Goal: Book appointment/travel/reservation

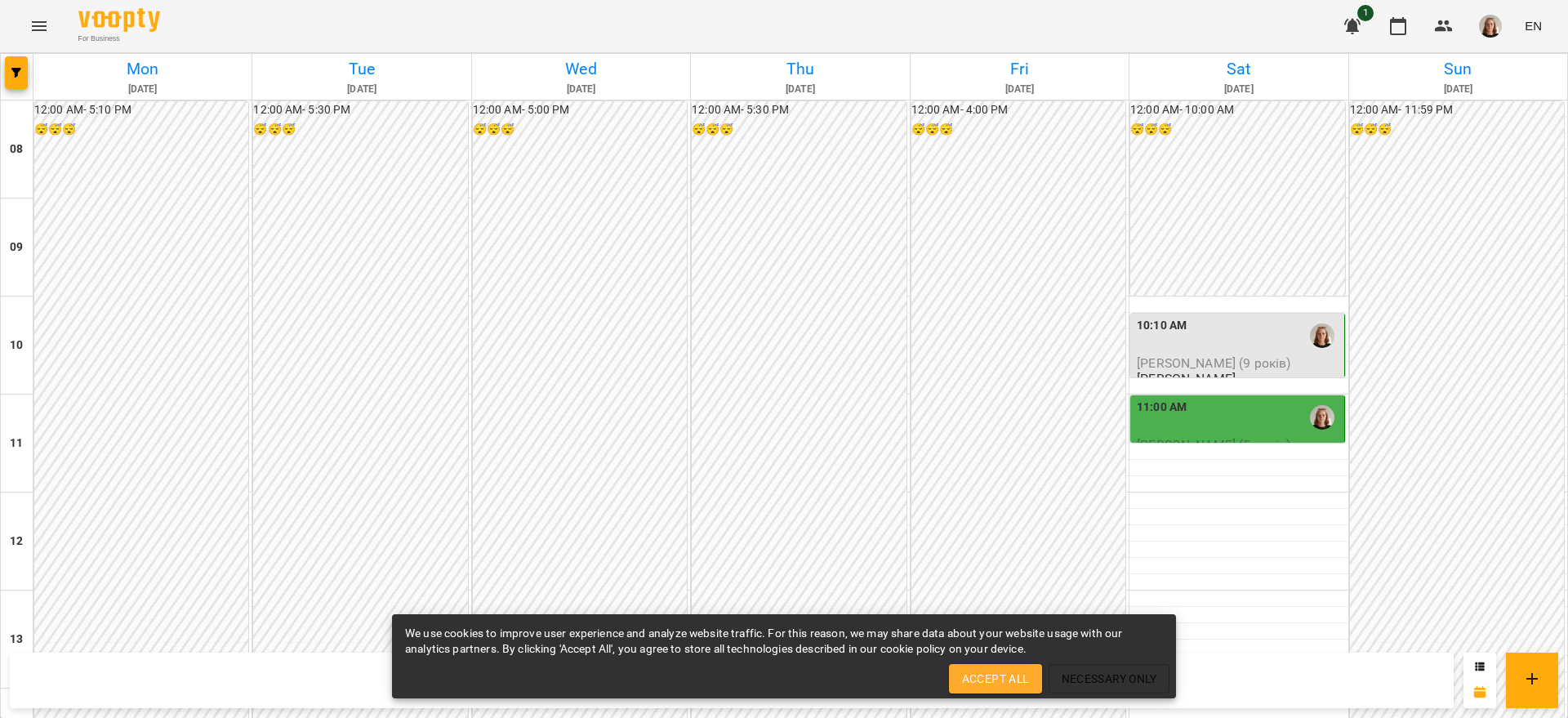
scroll to position [852, 0]
click at [967, 680] on span "Accept All" at bounding box center [996, 678] width 67 height 20
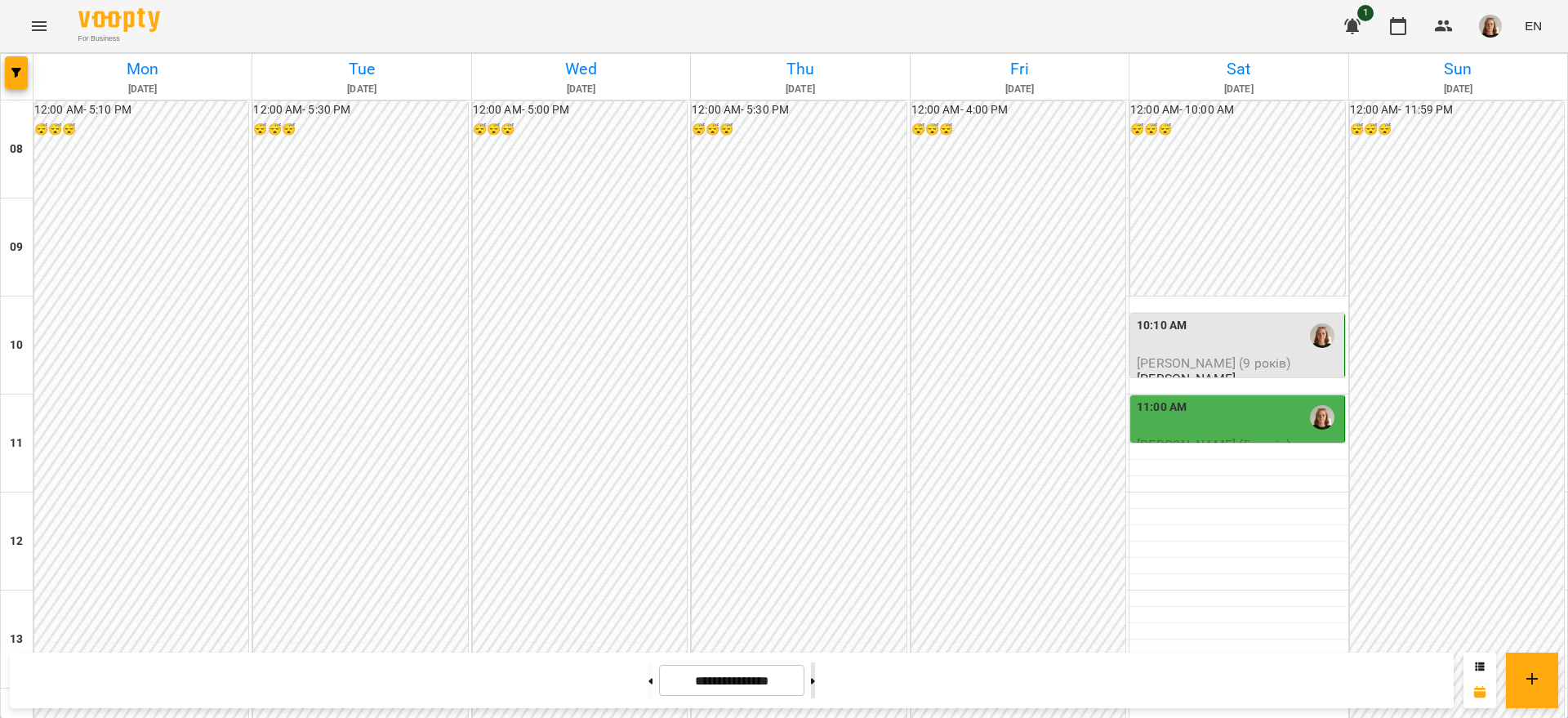
click at [815, 672] on button at bounding box center [813, 680] width 4 height 36
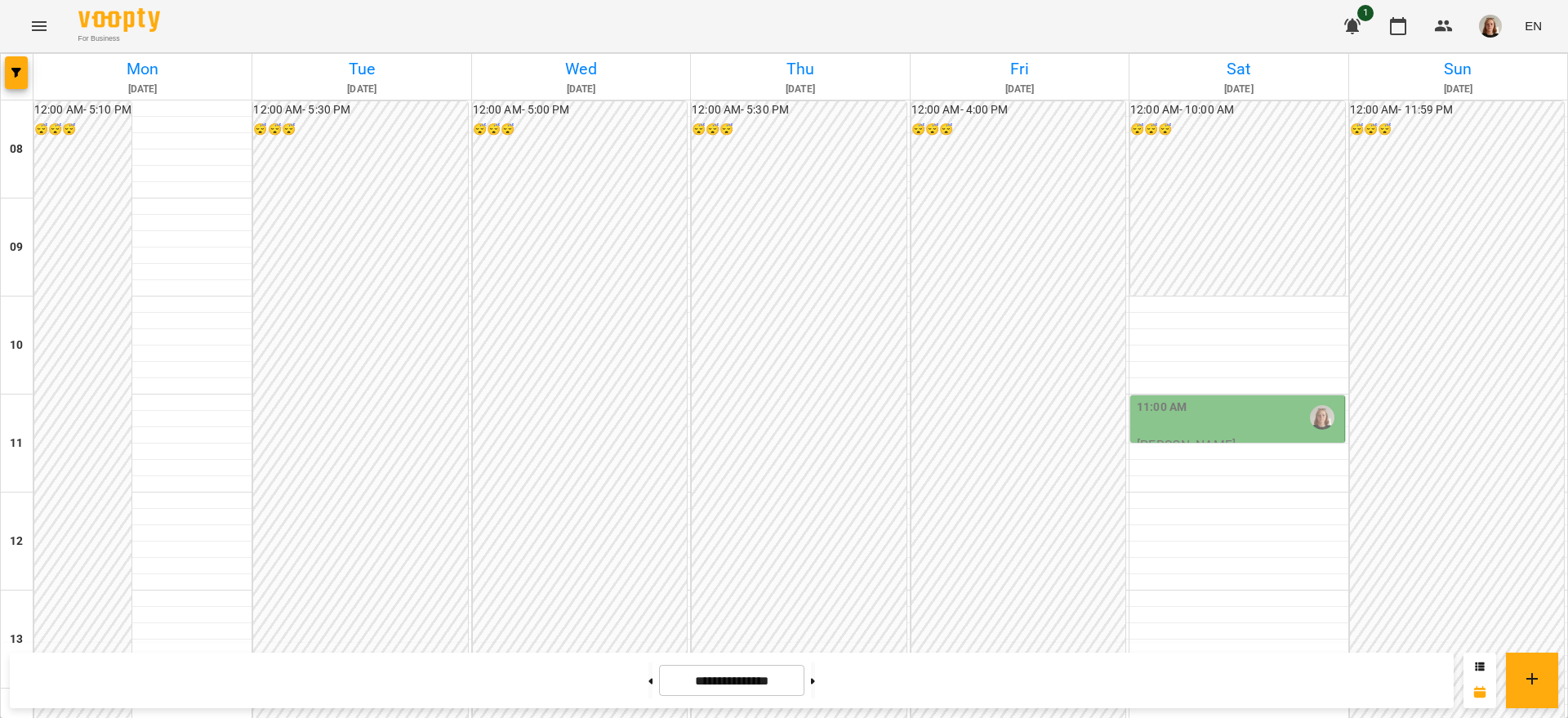
scroll to position [44, 0]
click at [649, 675] on button at bounding box center [650, 680] width 4 height 36
type input "**********"
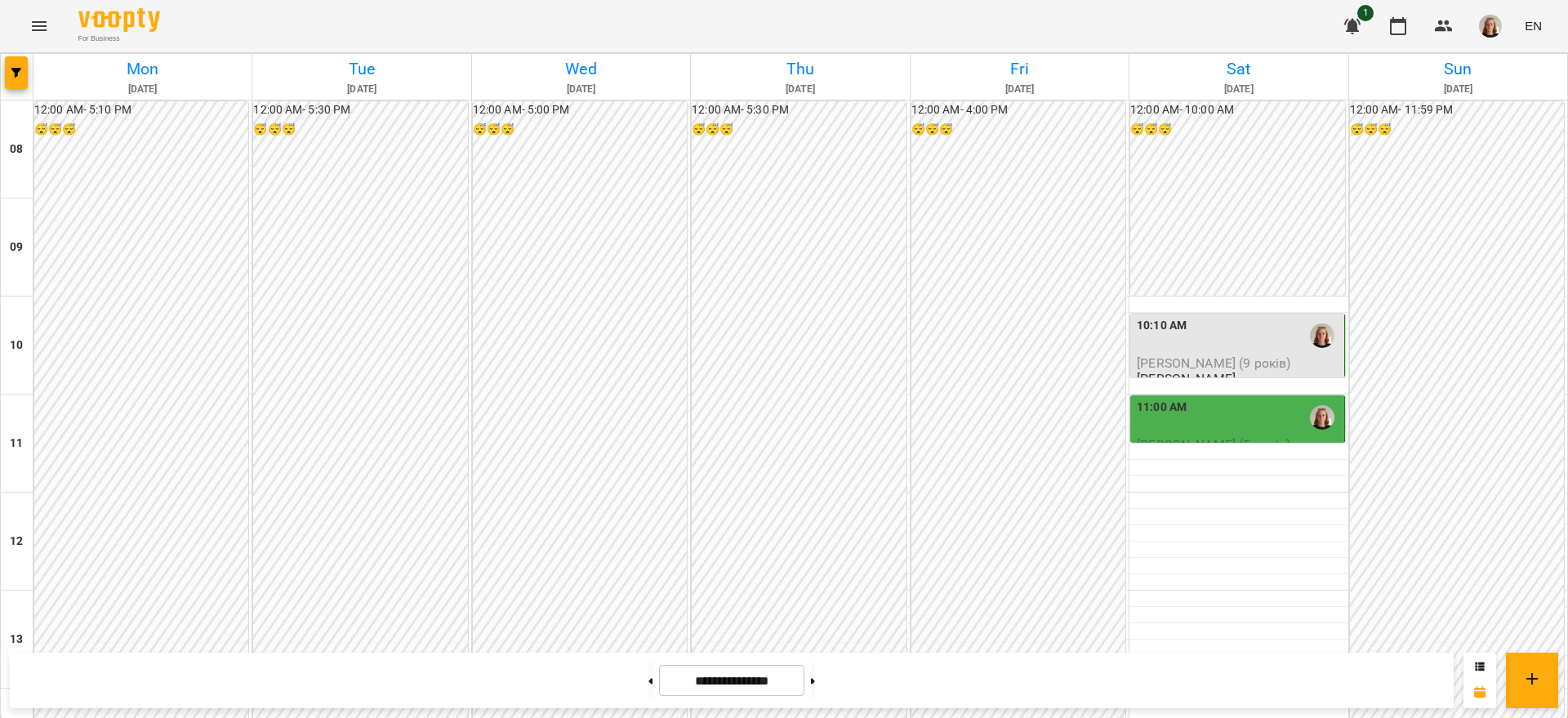
scroll to position [781, 0]
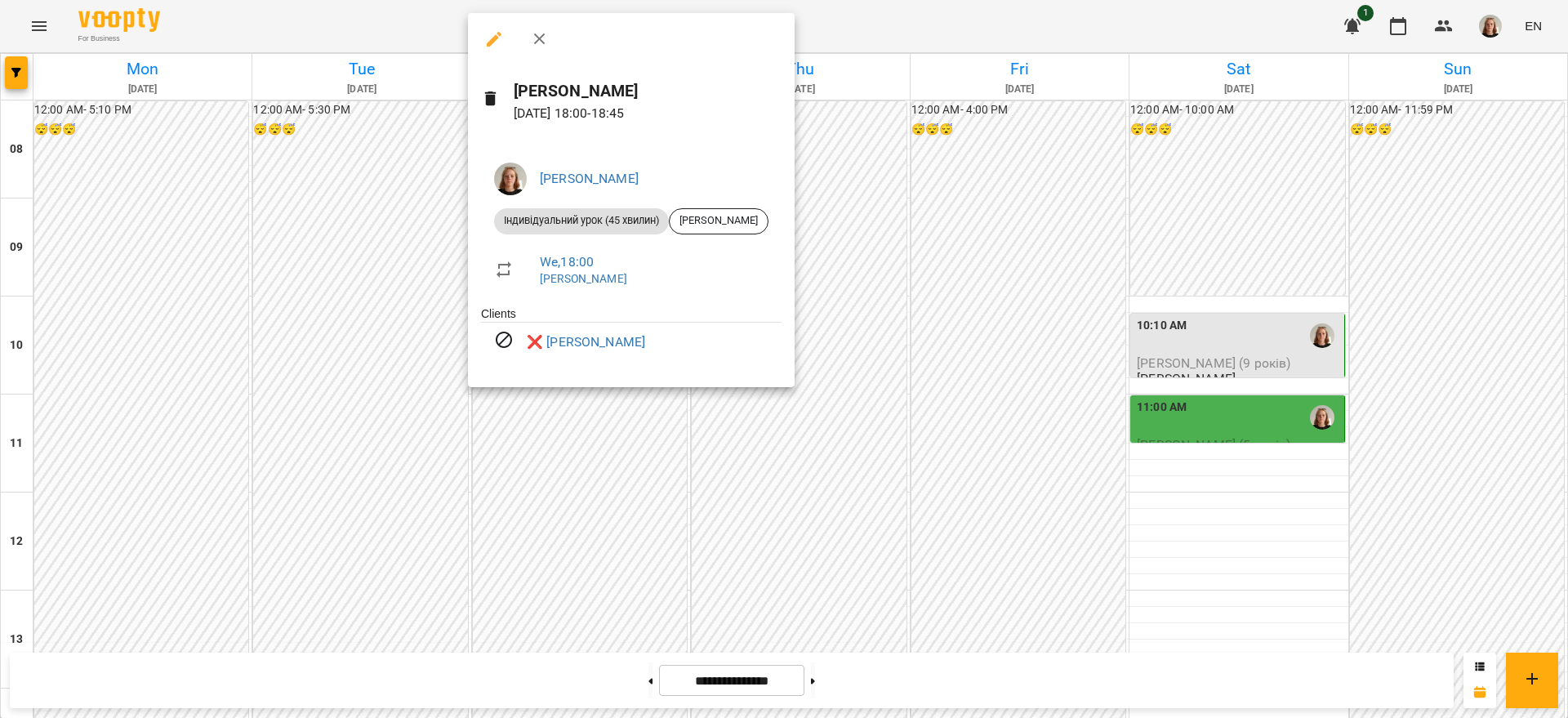
click at [932, 674] on div at bounding box center [784, 359] width 1568 height 718
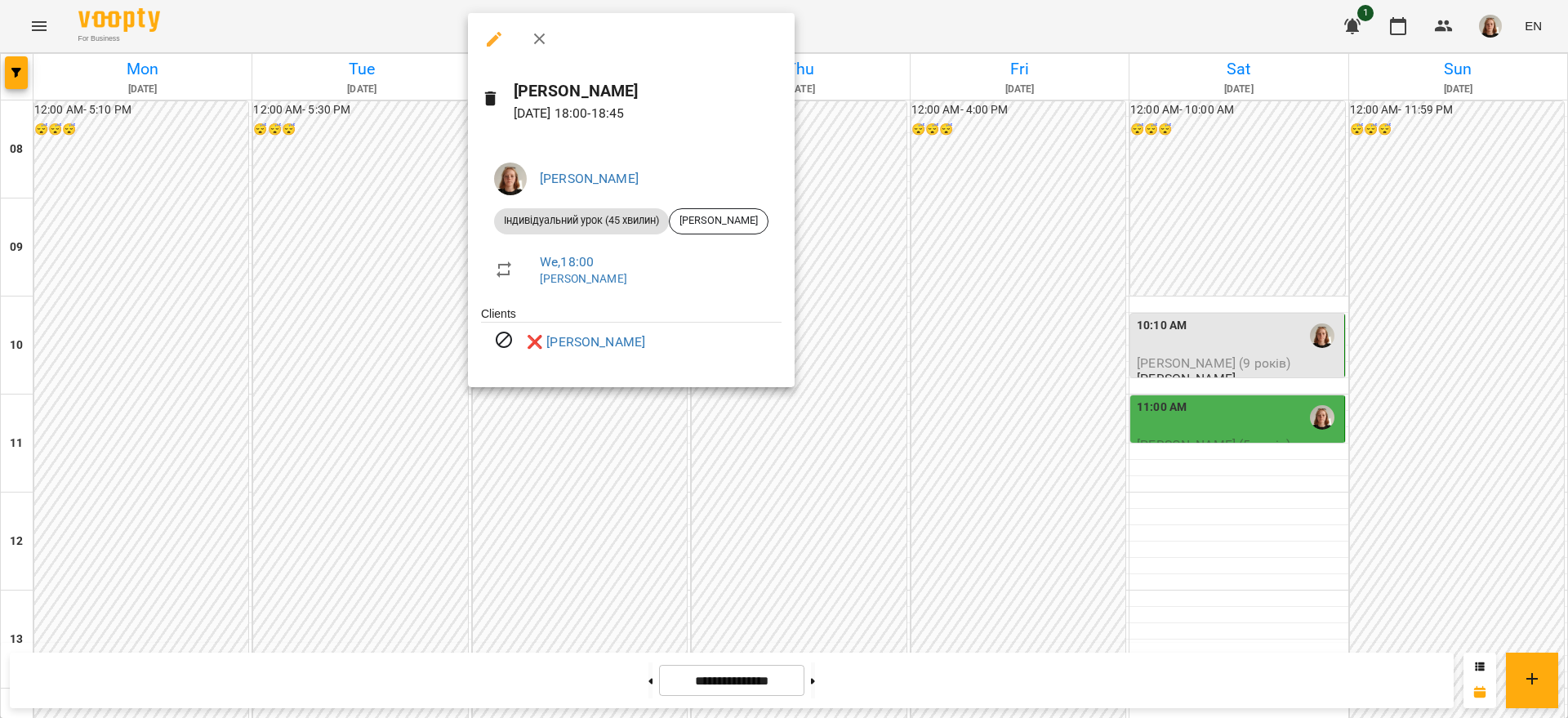
click at [908, 682] on div at bounding box center [784, 359] width 1568 height 718
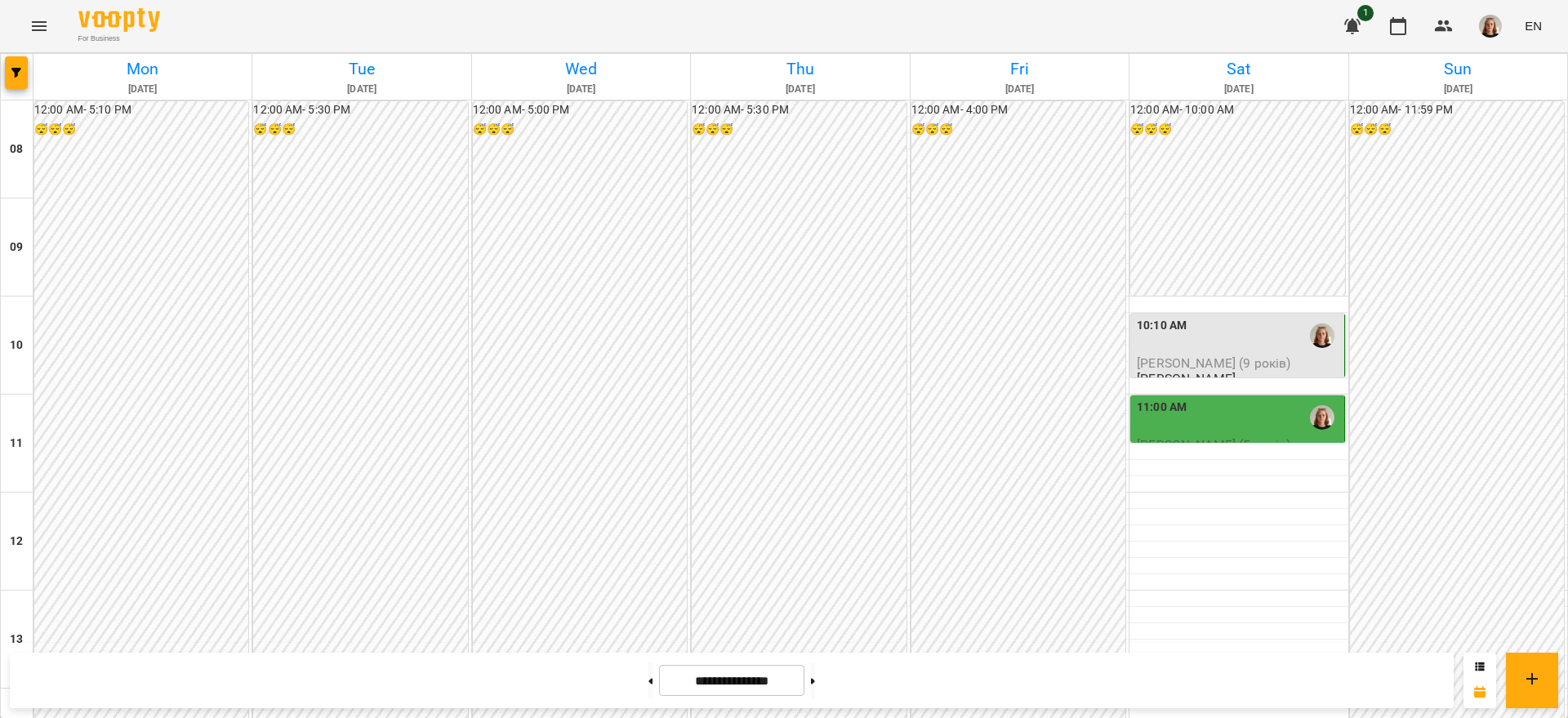
scroll to position [763, 0]
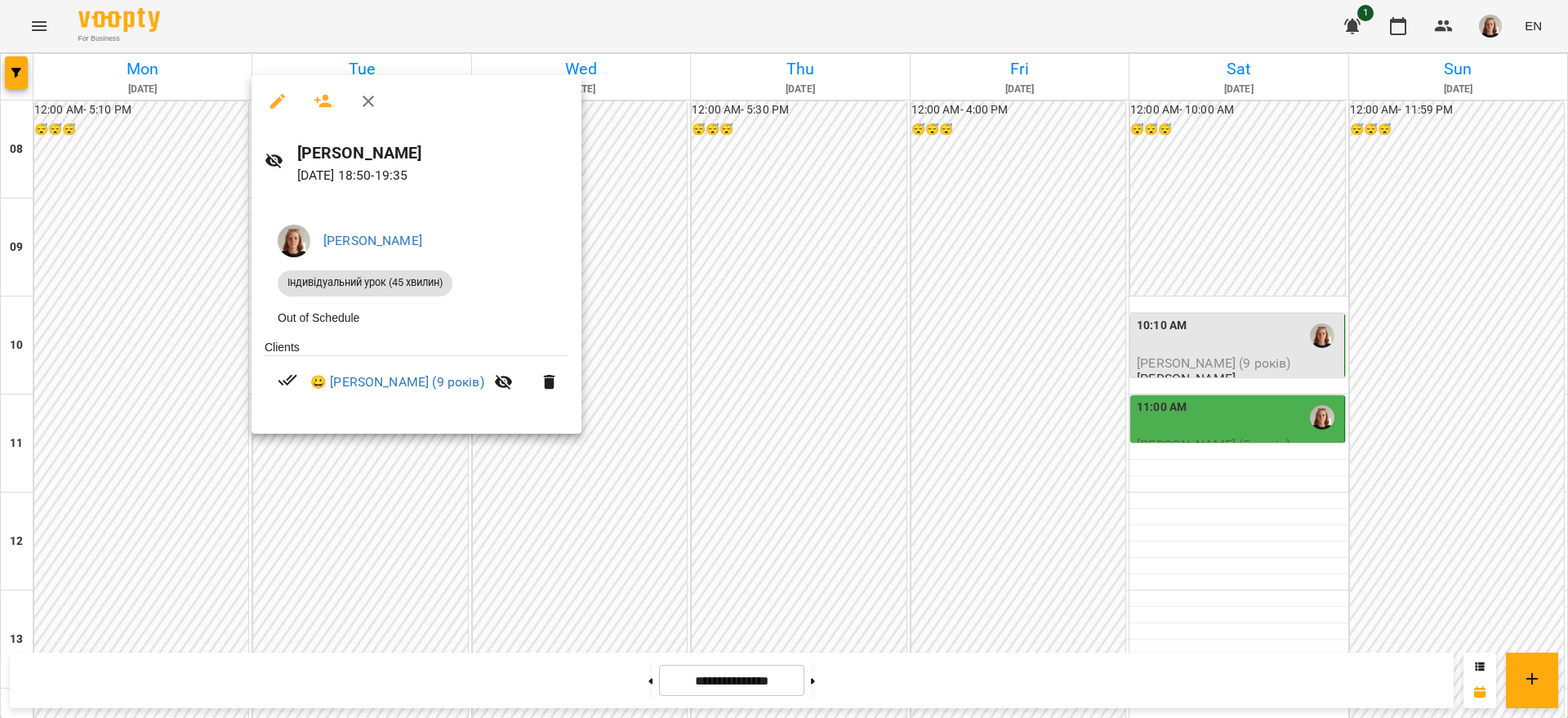
drag, startPoint x: 1567, startPoint y: 533, endPoint x: 1567, endPoint y: 478, distance: 55.0
click at [1567, 478] on div at bounding box center [784, 359] width 1568 height 718
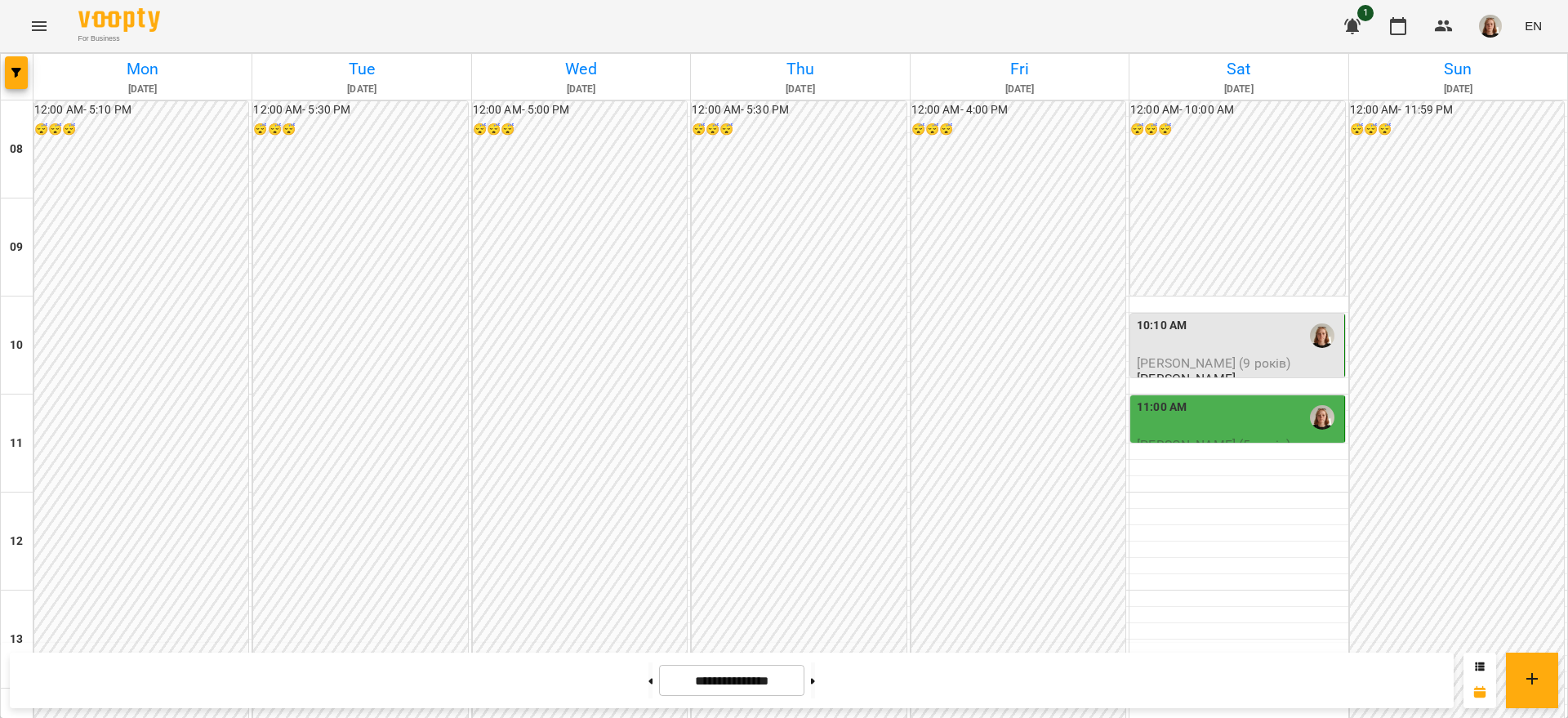
scroll to position [495, 0]
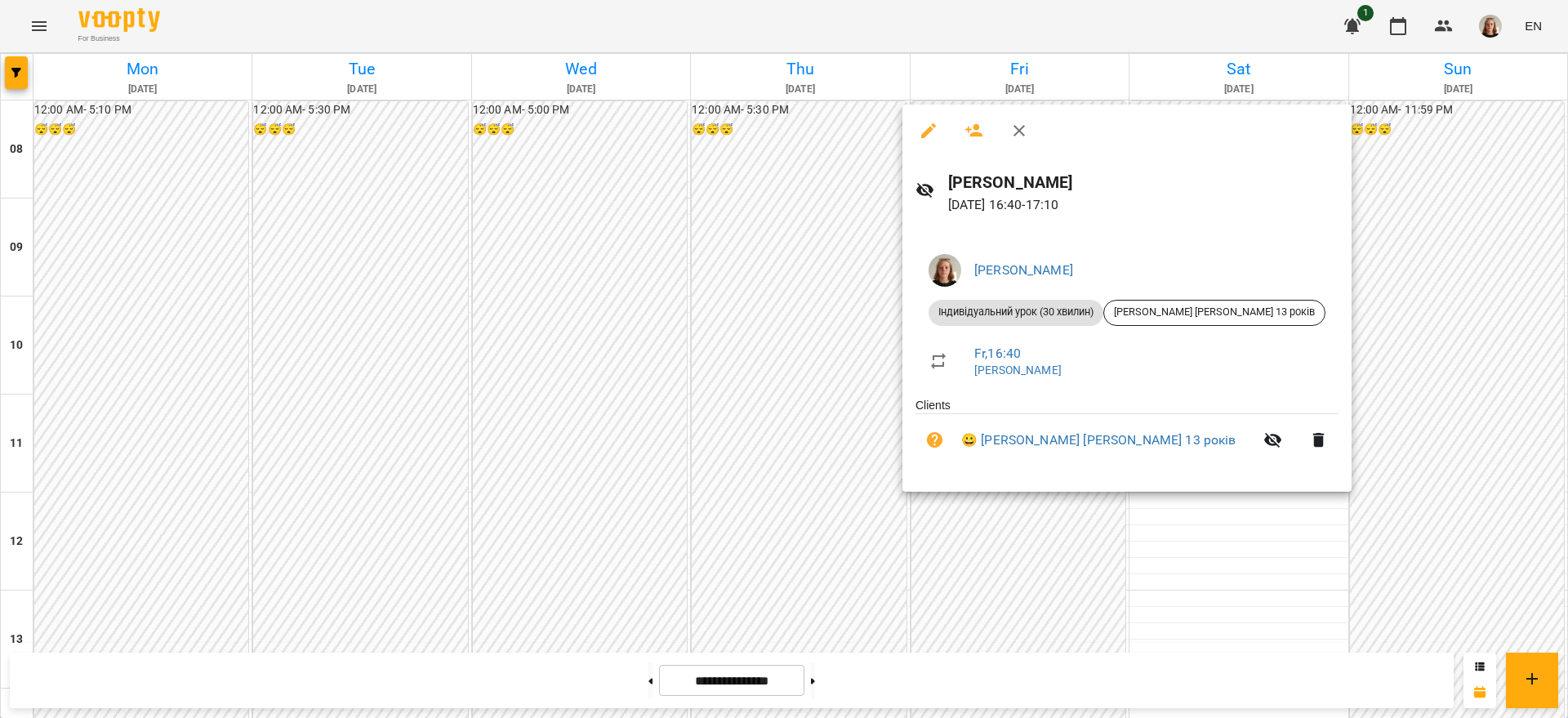
click at [1022, 515] on div at bounding box center [784, 359] width 1568 height 718
